Goal: Information Seeking & Learning: Learn about a topic

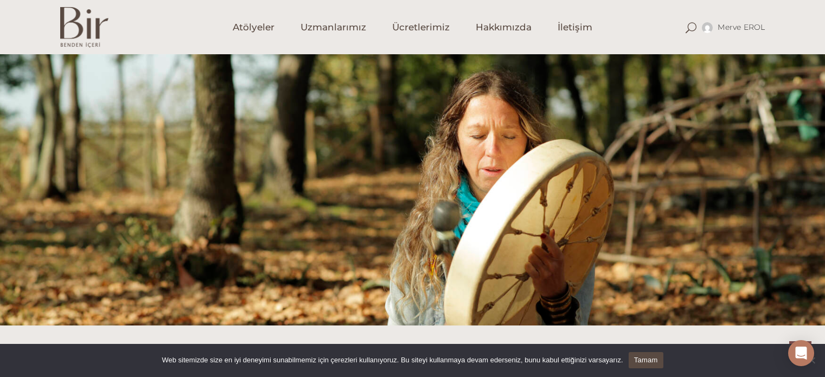
scroll to position [720, 0]
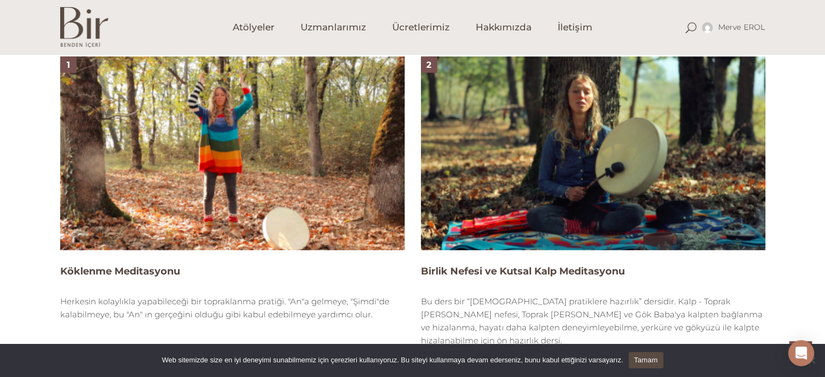
click at [610, 133] on img at bounding box center [593, 153] width 344 height 194
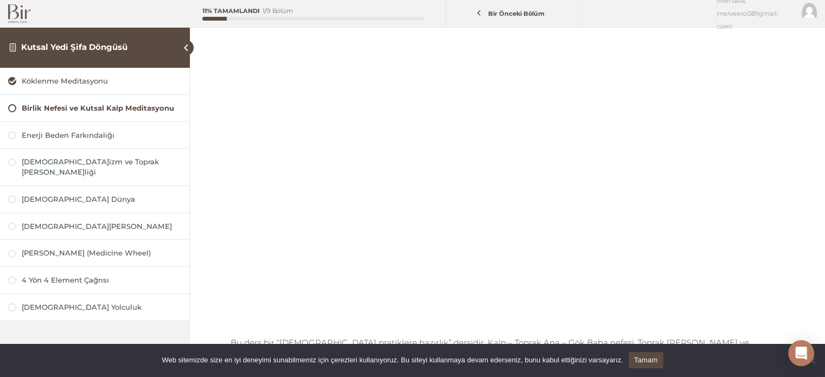
scroll to position [130, 0]
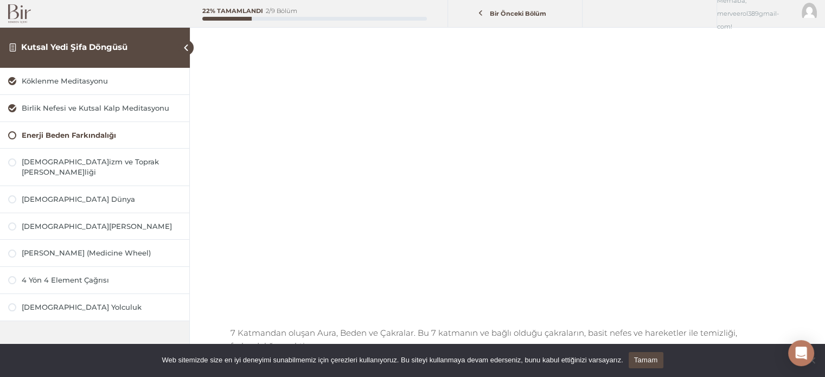
scroll to position [133, 0]
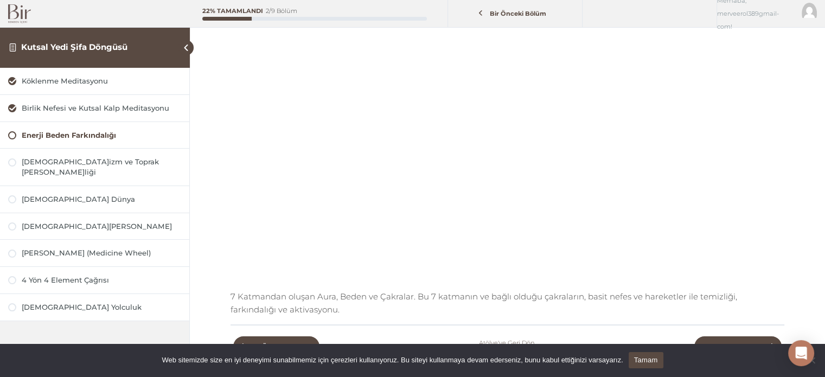
click at [15, 19] on img at bounding box center [19, 13] width 23 height 19
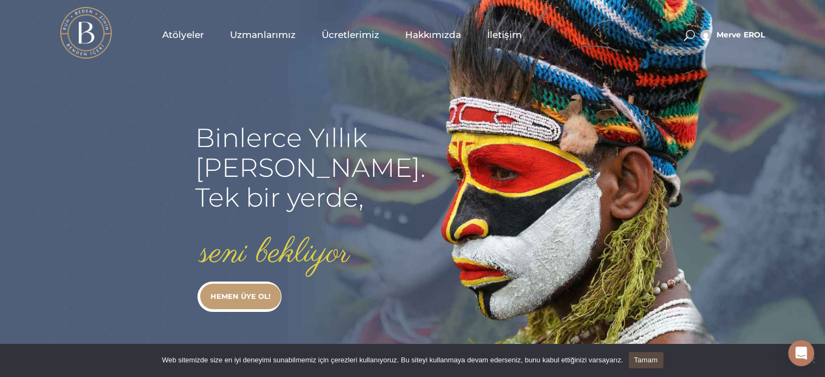
click at [188, 35] on span "Atölyeler" at bounding box center [183, 35] width 42 height 12
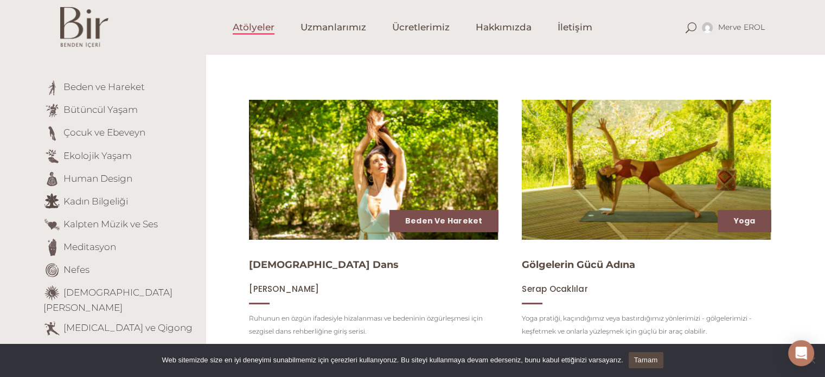
scroll to position [98, 0]
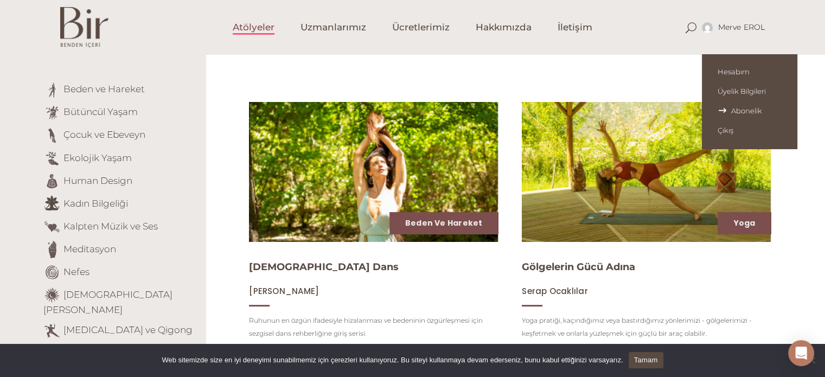
click at [730, 110] on span "Abonelik" at bounding box center [748, 110] width 63 height 9
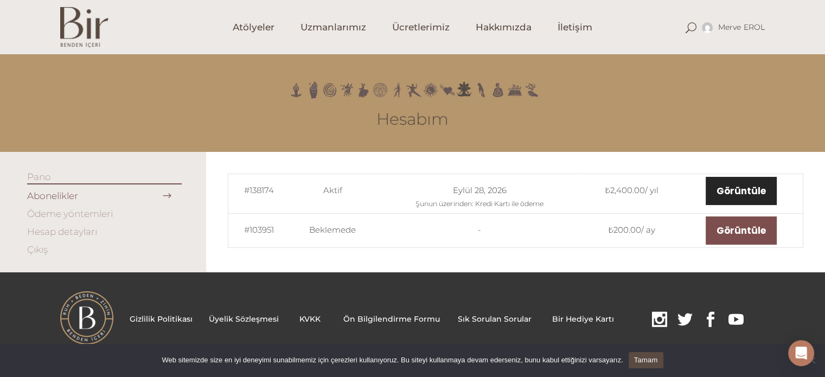
click at [748, 197] on link "Görüntüle" at bounding box center [741, 191] width 71 height 28
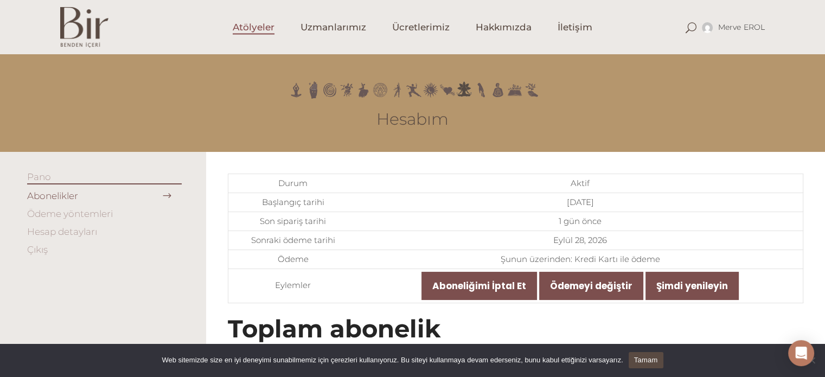
click at [260, 33] on span "Atölyeler" at bounding box center [254, 27] width 42 height 12
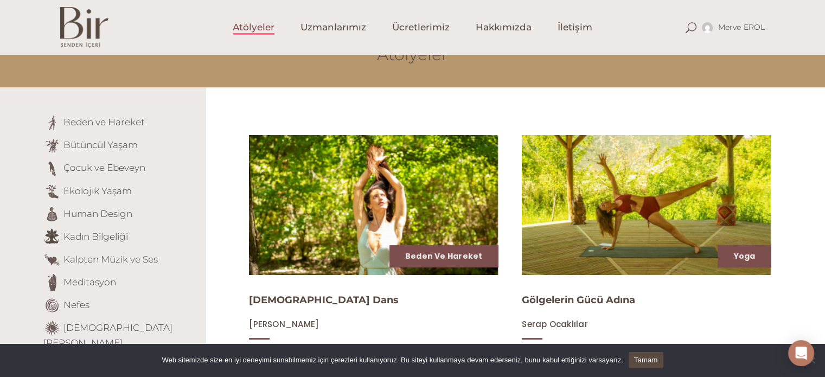
scroll to position [68, 0]
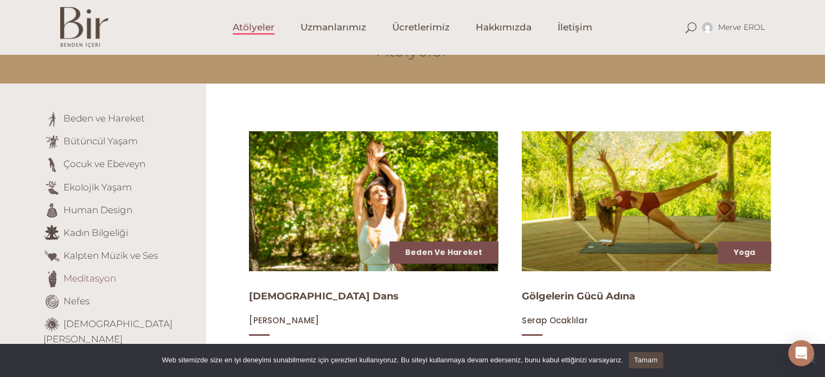
click at [93, 275] on link "Meditasyon" at bounding box center [89, 277] width 53 height 11
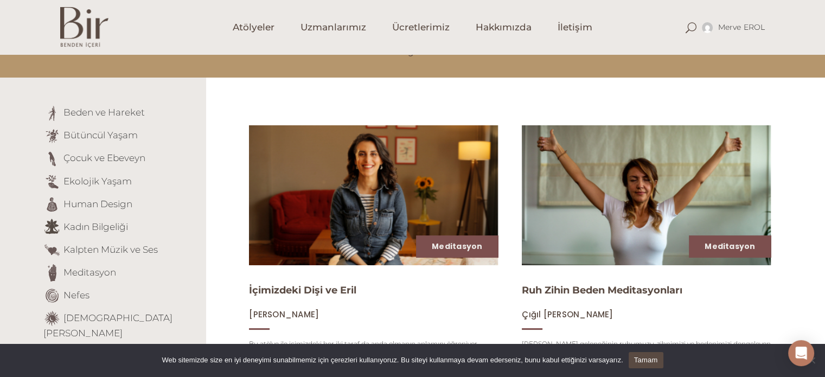
scroll to position [66, 0]
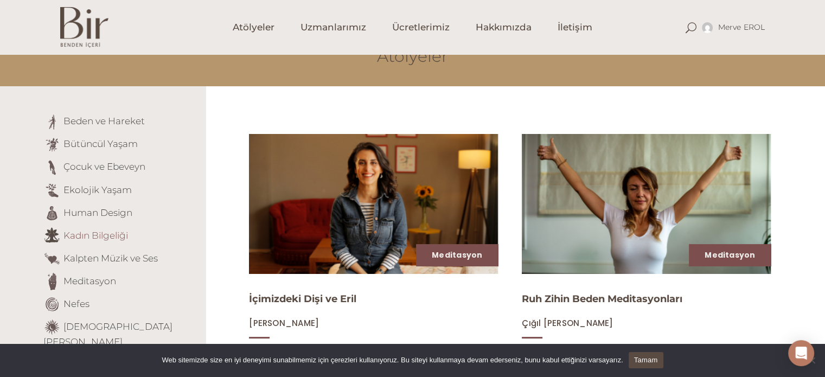
click at [95, 239] on link "Kadın Bilgeliği" at bounding box center [95, 234] width 65 height 11
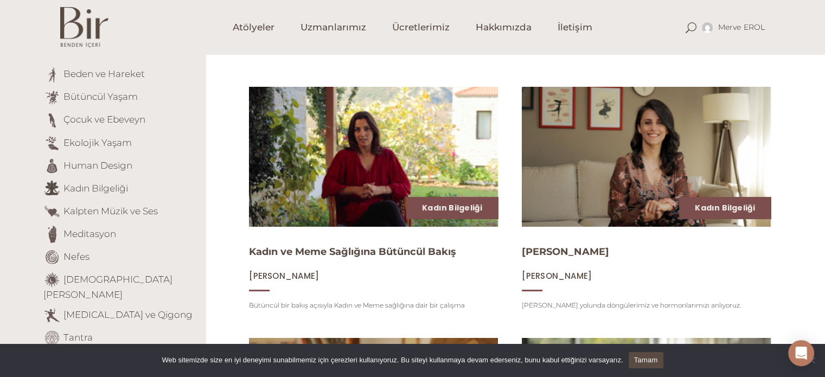
scroll to position [111, 0]
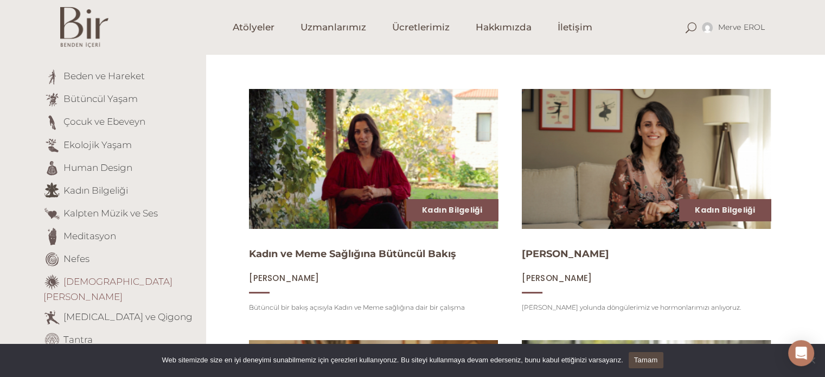
click at [117, 284] on link "[DEMOGRAPHIC_DATA][PERSON_NAME]" at bounding box center [107, 288] width 129 height 27
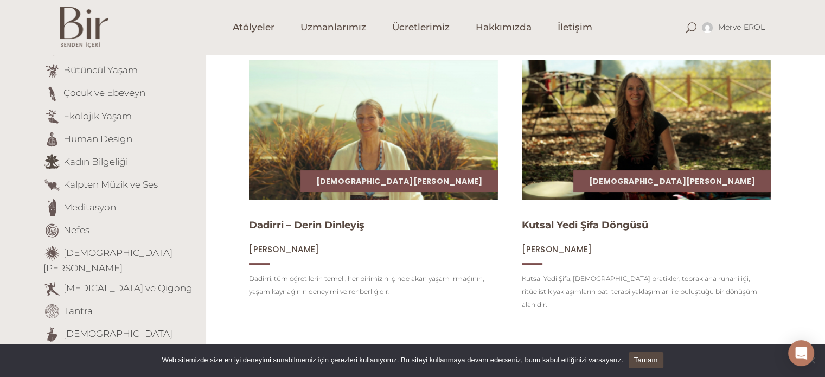
scroll to position [137, 0]
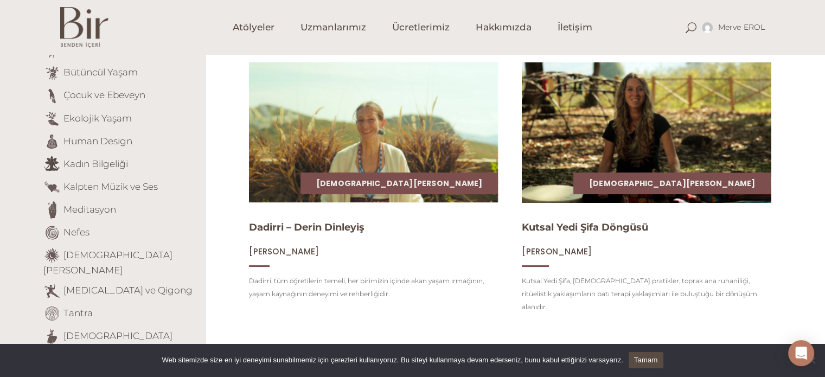
click at [624, 120] on img at bounding box center [646, 132] width 257 height 144
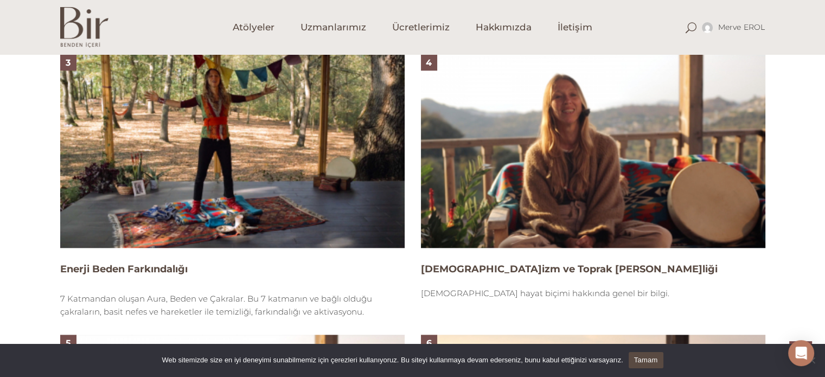
scroll to position [1035, 0]
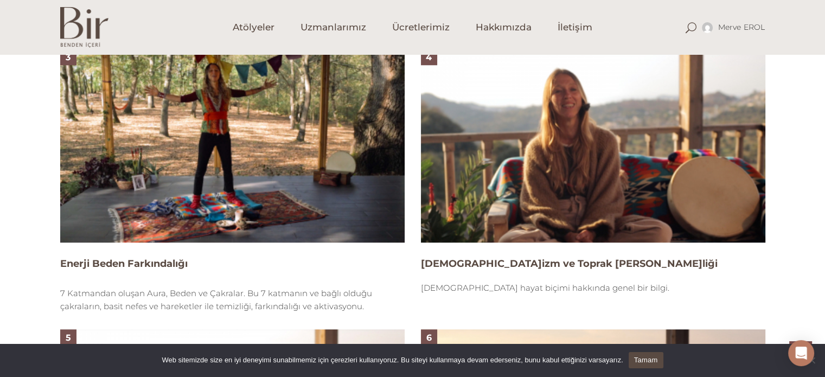
click at [565, 106] on img at bounding box center [593, 146] width 344 height 194
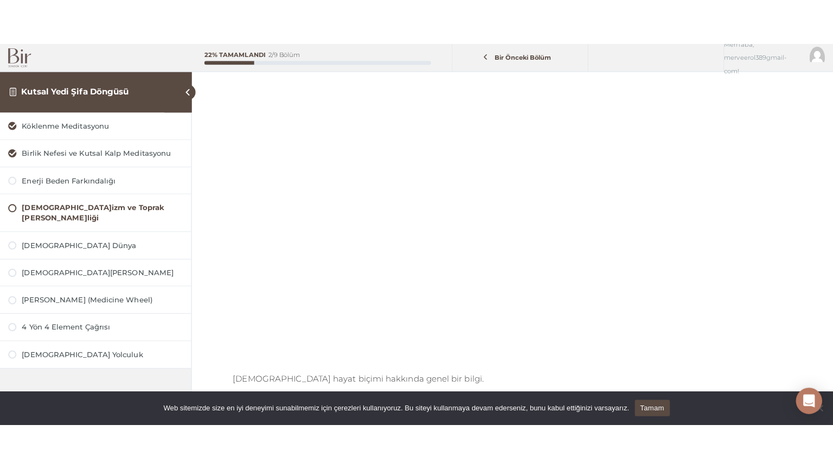
scroll to position [127, 0]
